Goal: Browse casually

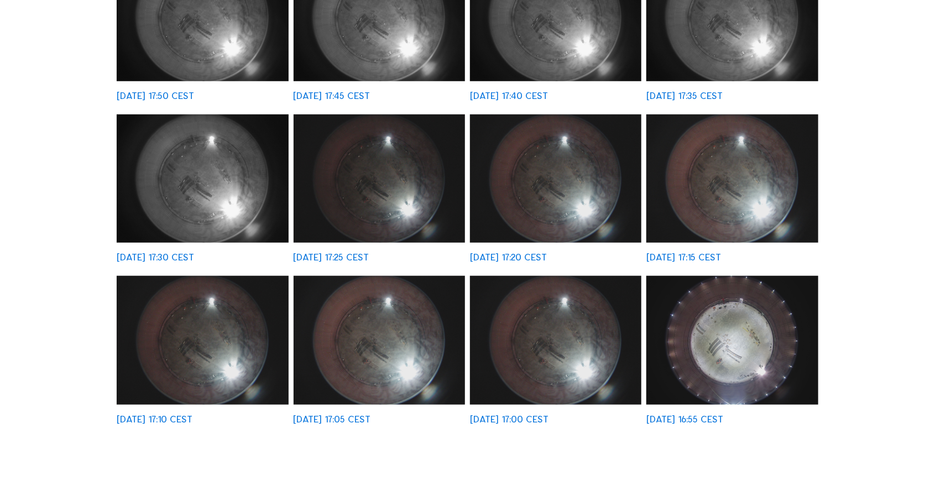
scroll to position [382, 0]
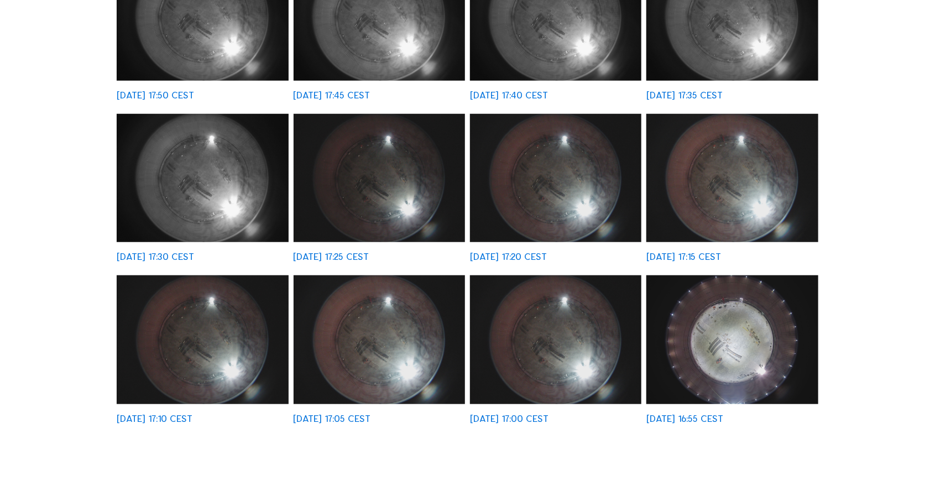
click at [751, 404] on img at bounding box center [731, 339] width 171 height 129
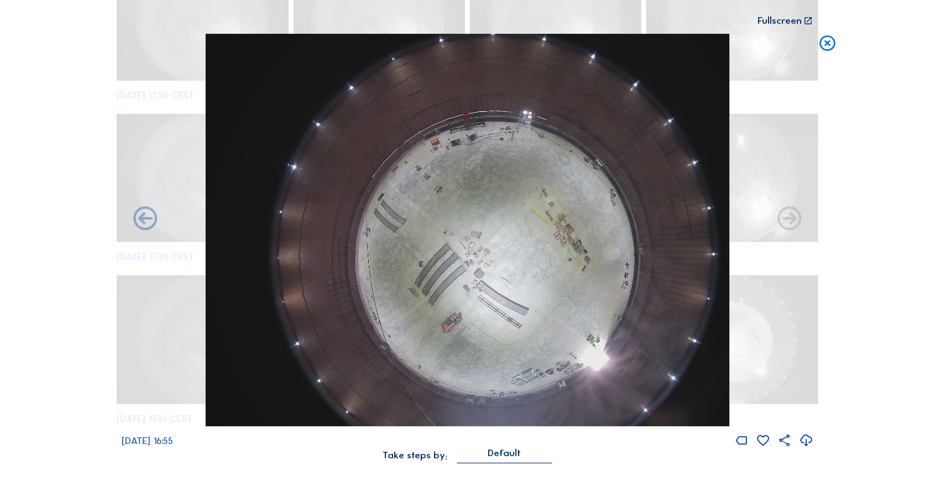
click at [828, 49] on icon at bounding box center [826, 44] width 19 height 20
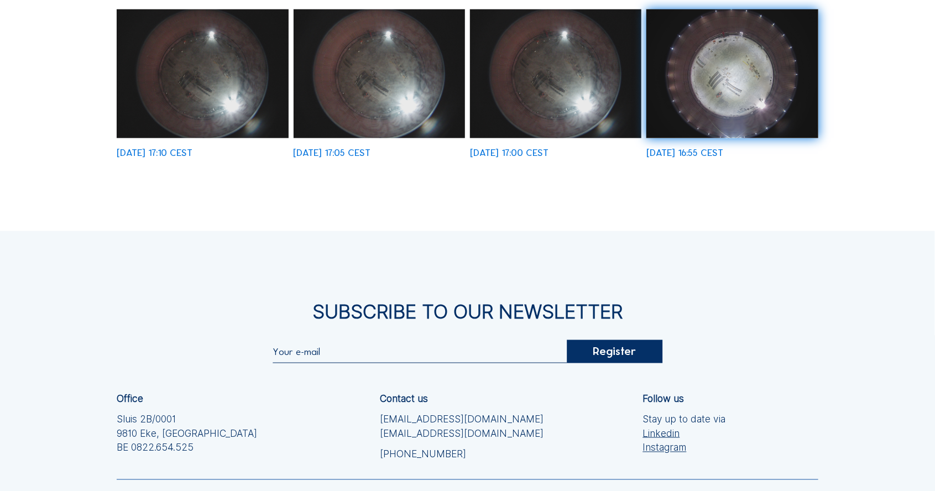
scroll to position [0, 0]
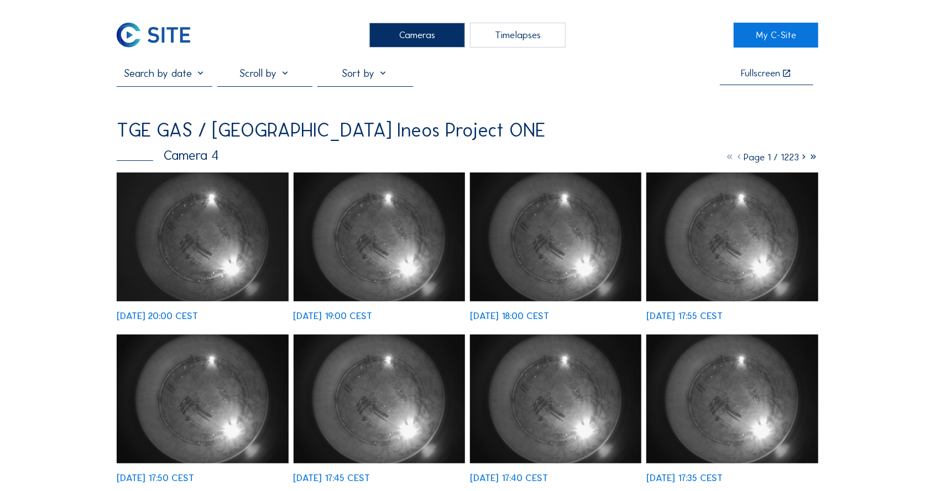
click at [420, 36] on div "Cameras" at bounding box center [416, 35] width 95 height 25
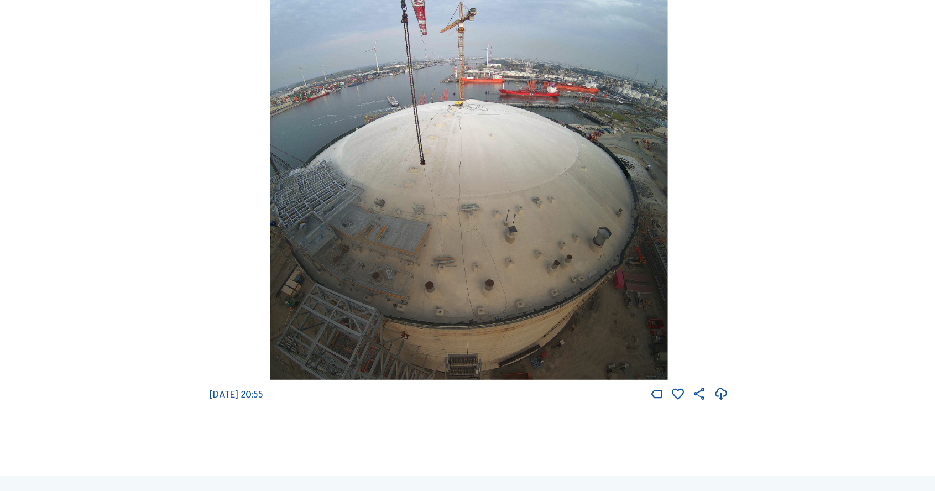
scroll to position [1464, 0]
